Goal: Navigation & Orientation: Find specific page/section

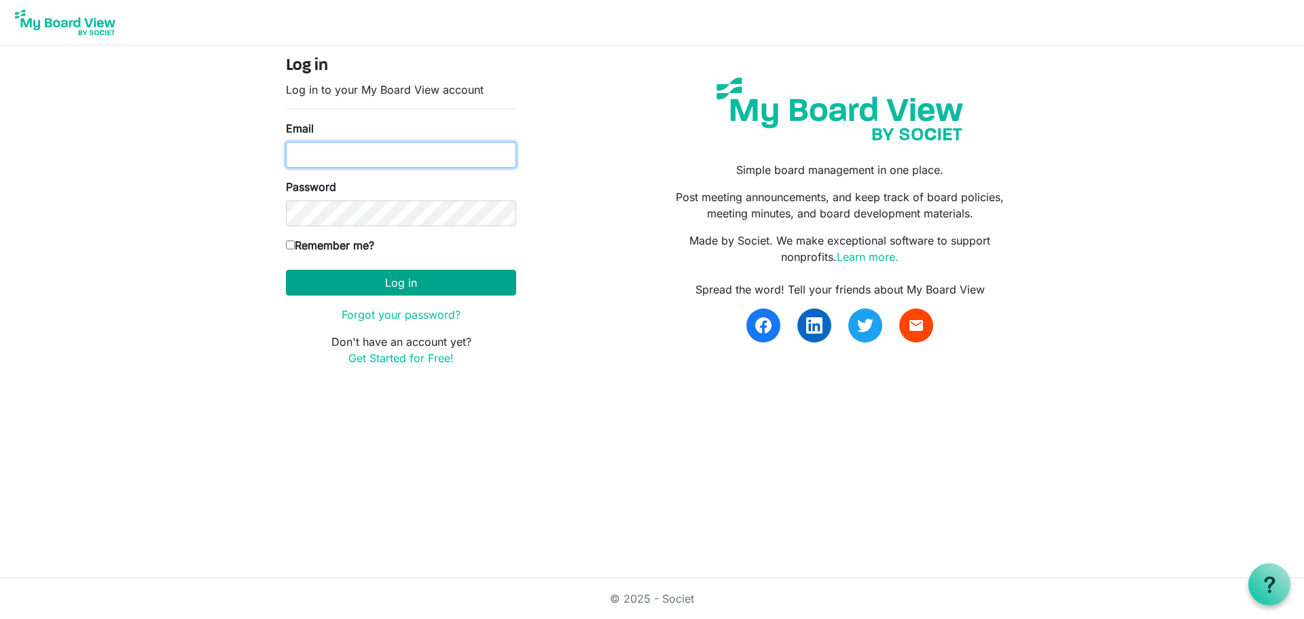
type input "[EMAIL_ADDRESS][DOMAIN_NAME]"
click at [424, 289] on button "Log in" at bounding box center [401, 283] width 230 height 26
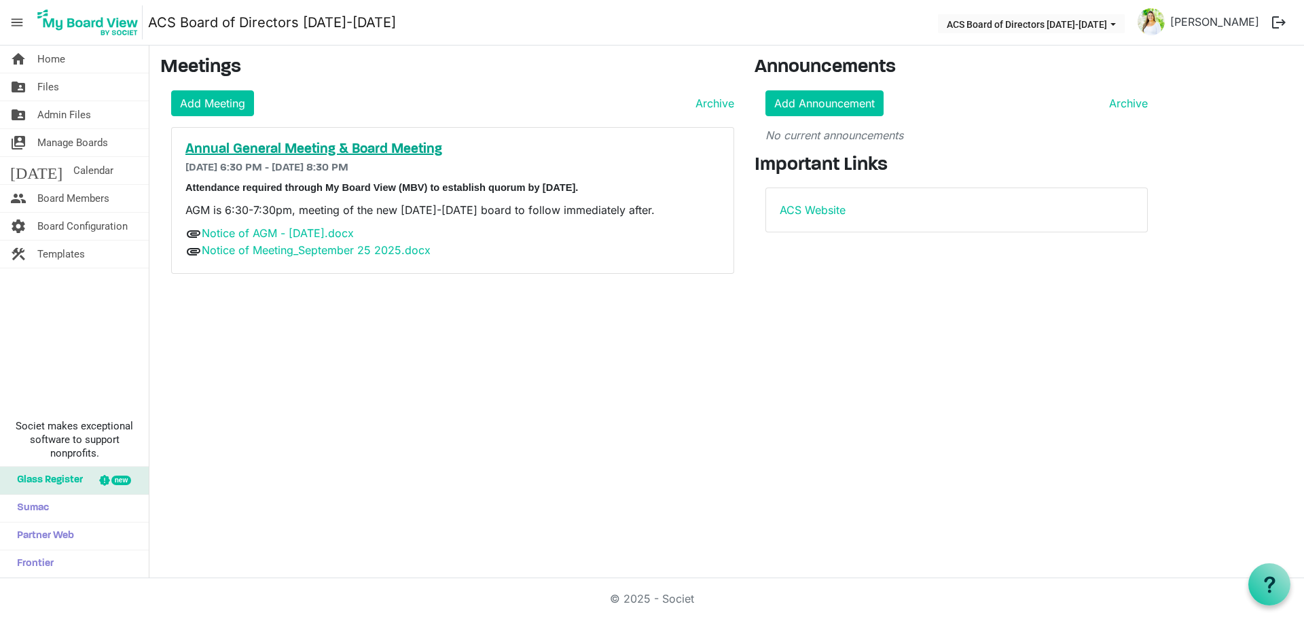
click at [322, 149] on h5 "Annual General Meeting & Board Meeting" at bounding box center [452, 149] width 534 height 16
